Goal: Task Accomplishment & Management: Use online tool/utility

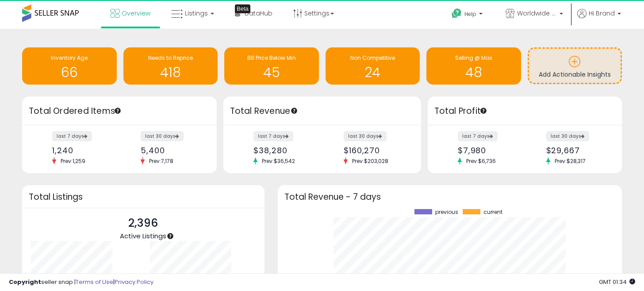
scroll to position [123, 327]
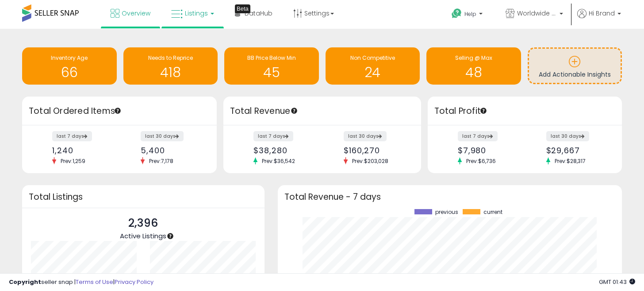
click at [191, 19] on link "Listings" at bounding box center [193, 13] width 56 height 27
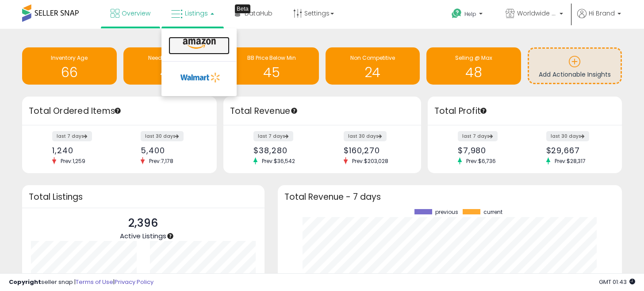
click at [194, 40] on icon at bounding box center [199, 44] width 39 height 12
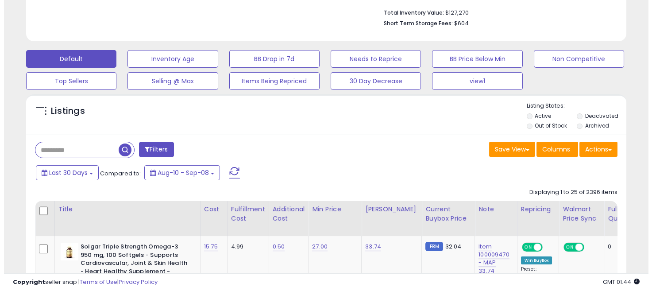
scroll to position [197, 0]
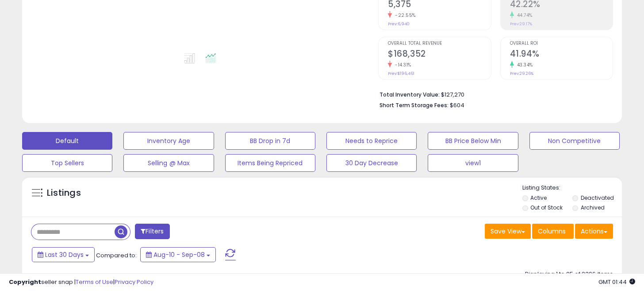
click at [160, 228] on button "Filters" at bounding box center [152, 231] width 35 height 15
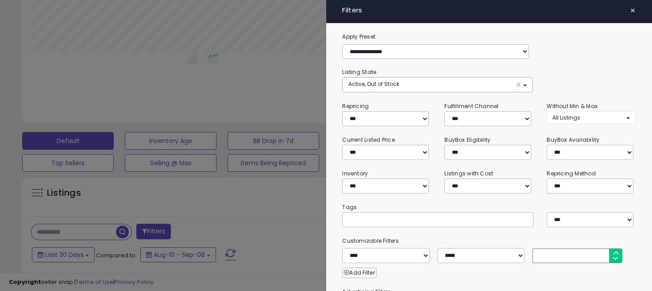
scroll to position [181, 352]
click at [397, 124] on select "**********" at bounding box center [385, 118] width 87 height 15
select select "***"
click at [342, 111] on select "**********" at bounding box center [385, 118] width 87 height 15
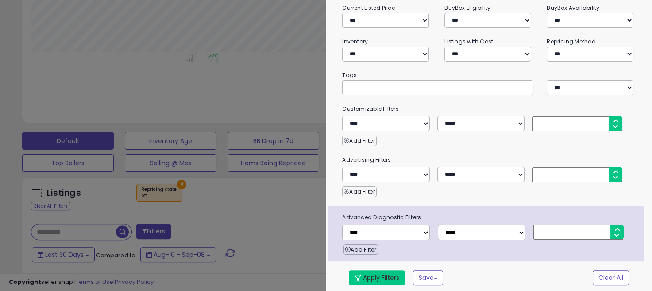
click at [380, 272] on button "Apply Filters" at bounding box center [377, 277] width 56 height 15
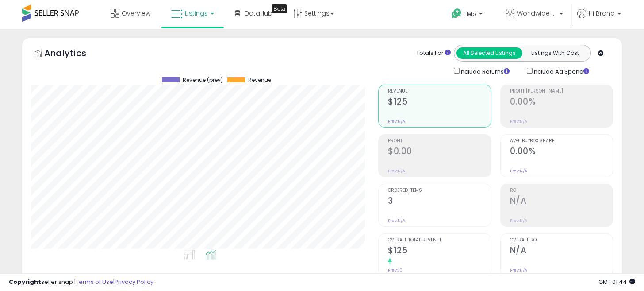
scroll to position [181, 347]
drag, startPoint x: 625, startPoint y: 0, endPoint x: 346, endPoint y: 47, distance: 283.6
click at [346, 47] on div "Analytics Totals For All Selected Listings Listings With Cost Include Returns I…" at bounding box center [322, 60] width 582 height 31
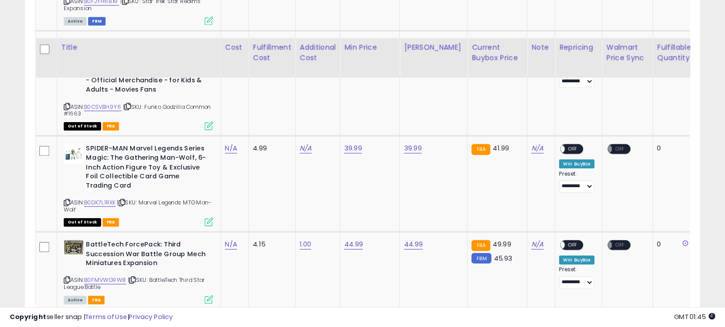
scroll to position [181, 394]
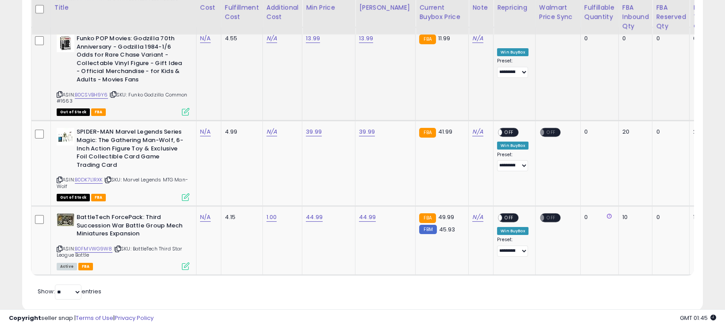
drag, startPoint x: 645, startPoint y: 0, endPoint x: 442, endPoint y: 64, distance: 212.5
click at [442, 64] on td "FBA 11.99" at bounding box center [442, 73] width 53 height 93
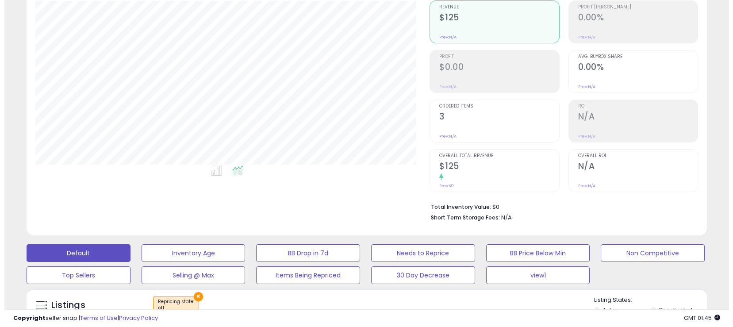
scroll to position [166, 0]
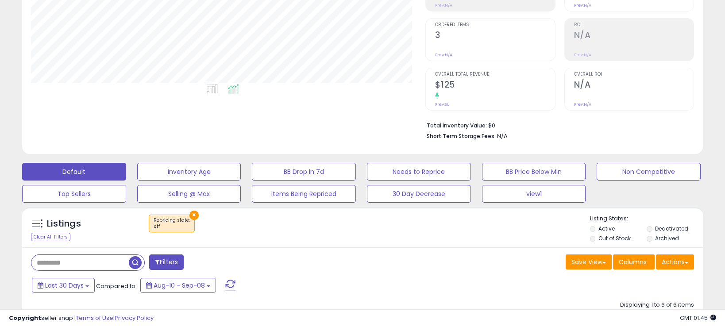
click at [193, 214] on button "×" at bounding box center [193, 215] width 9 height 9
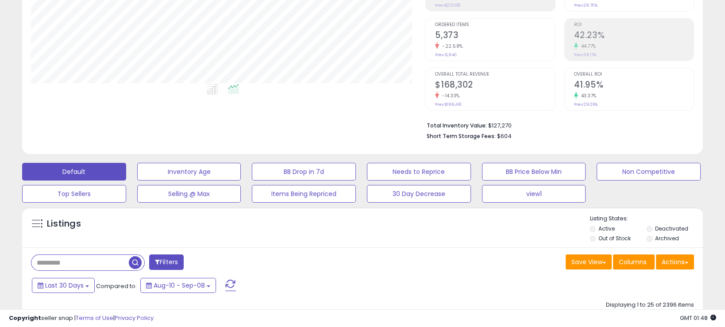
scroll to position [181, 394]
click at [458, 262] on div "Save View Save As New View Update Current View Columns Actions Import Import Wa…" at bounding box center [531, 262] width 338 height 17
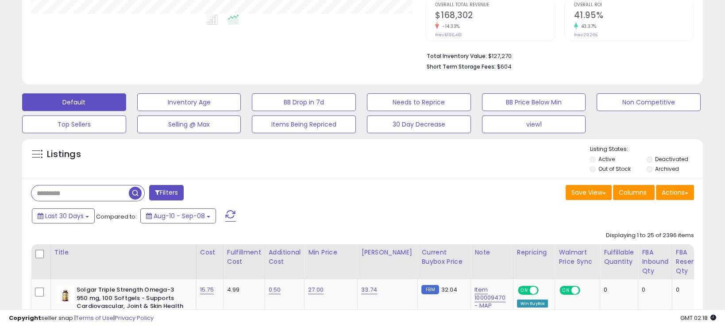
scroll to position [332, 0]
